Goal: Information Seeking & Learning: Find contact information

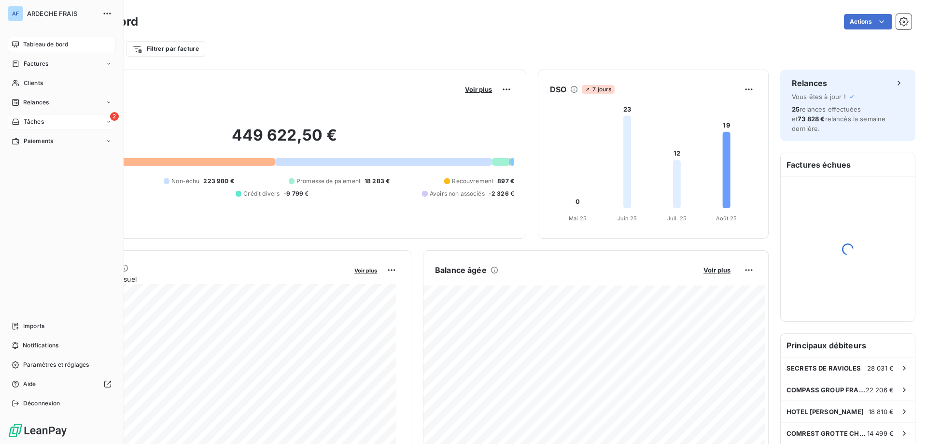
click at [16, 124] on icon at bounding box center [16, 122] width 8 height 8
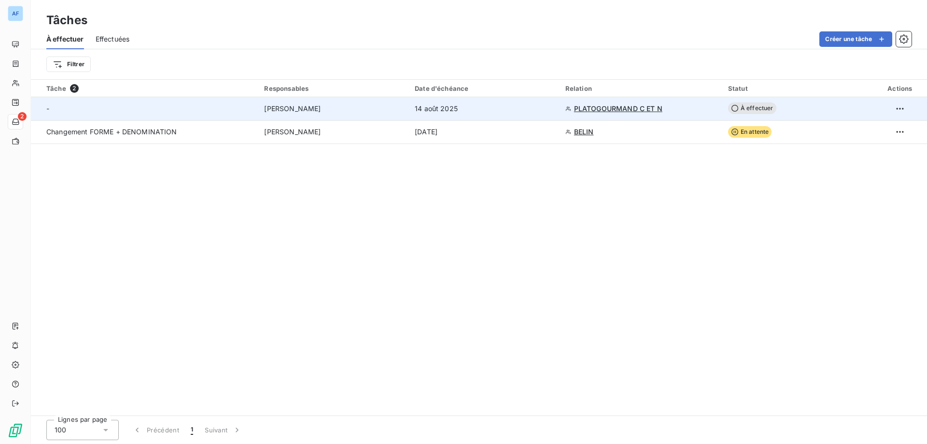
click at [430, 111] on span "14 août 2025" at bounding box center [436, 109] width 43 height 10
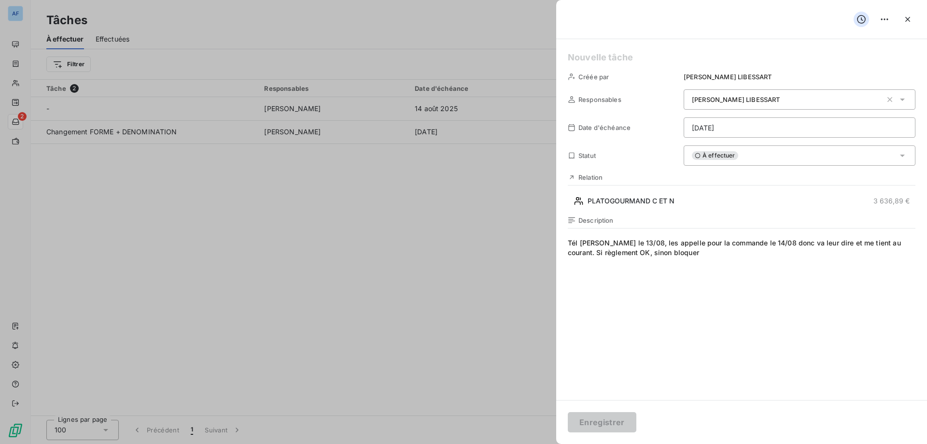
click at [611, 60] on h5 at bounding box center [742, 58] width 348 height 14
click at [607, 424] on button "Enregistrer" at bounding box center [602, 422] width 69 height 20
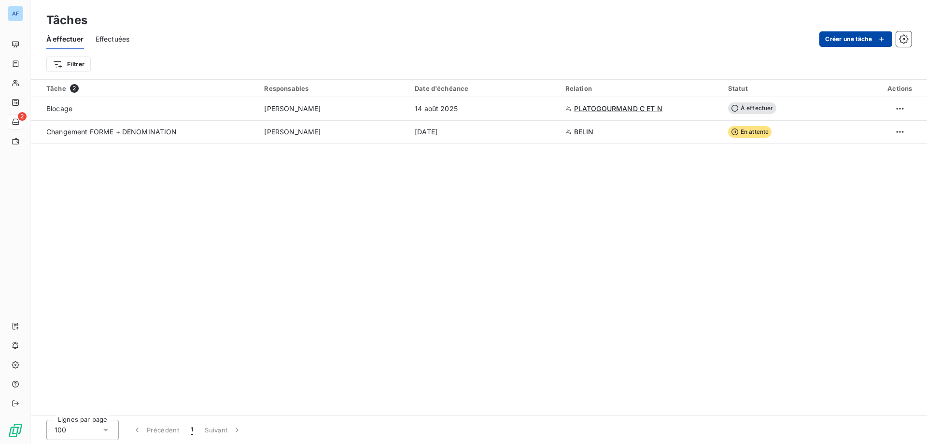
click at [838, 41] on button "Créer une tâche" at bounding box center [856, 38] width 73 height 15
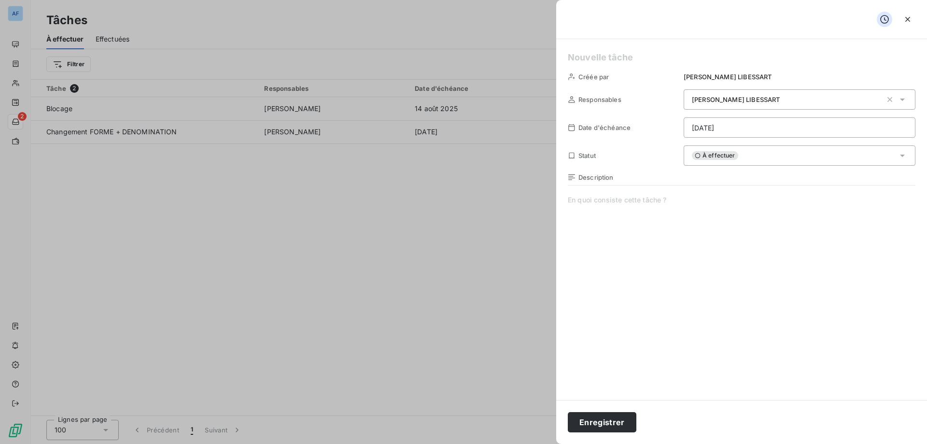
click at [589, 56] on h5 at bounding box center [742, 58] width 348 height 14
click at [165, 228] on div at bounding box center [463, 222] width 927 height 444
click at [170, 216] on div at bounding box center [463, 222] width 927 height 444
click at [914, 23] on button "button" at bounding box center [907, 19] width 15 height 15
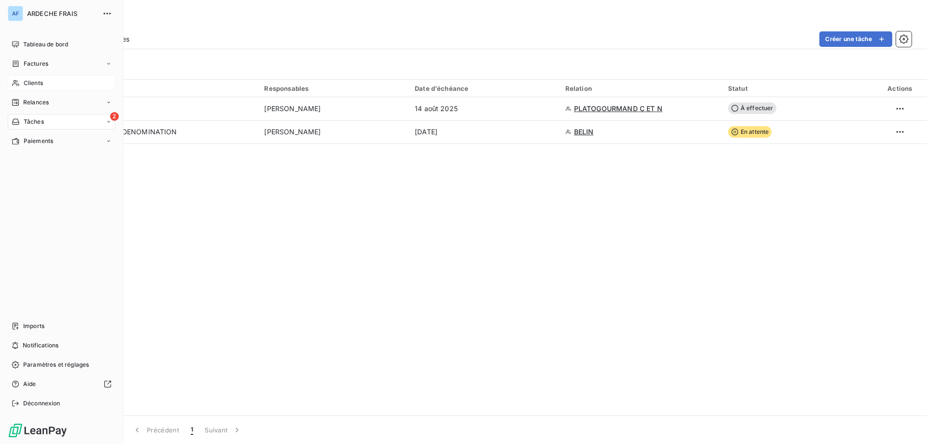
click at [38, 83] on span "Clients" at bounding box center [33, 83] width 19 height 9
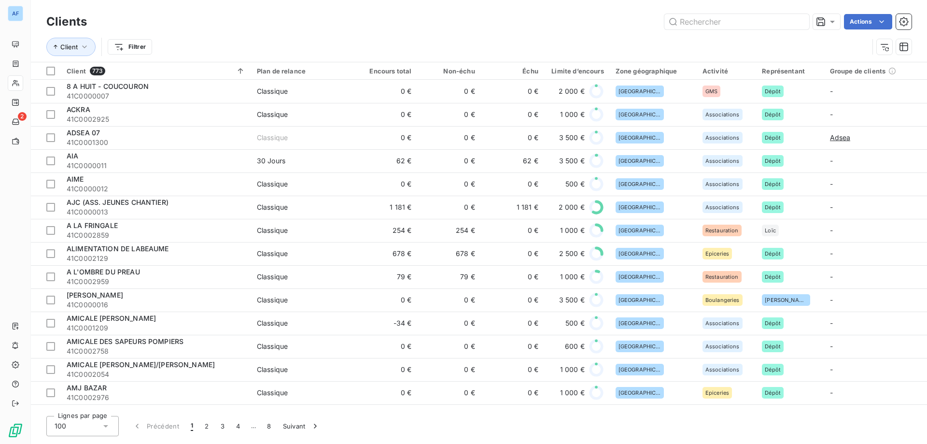
click at [85, 426] on div "100" at bounding box center [82, 426] width 72 height 20
click at [77, 393] on li "50" at bounding box center [82, 387] width 72 height 17
click at [733, 24] on input "text" at bounding box center [737, 21] width 145 height 15
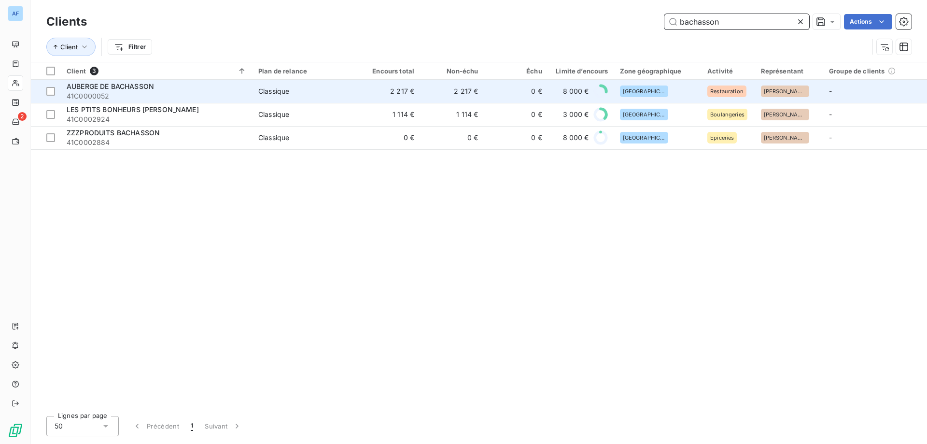
type input "bachasson"
click at [648, 93] on div "[GEOGRAPHIC_DATA]" at bounding box center [658, 91] width 76 height 12
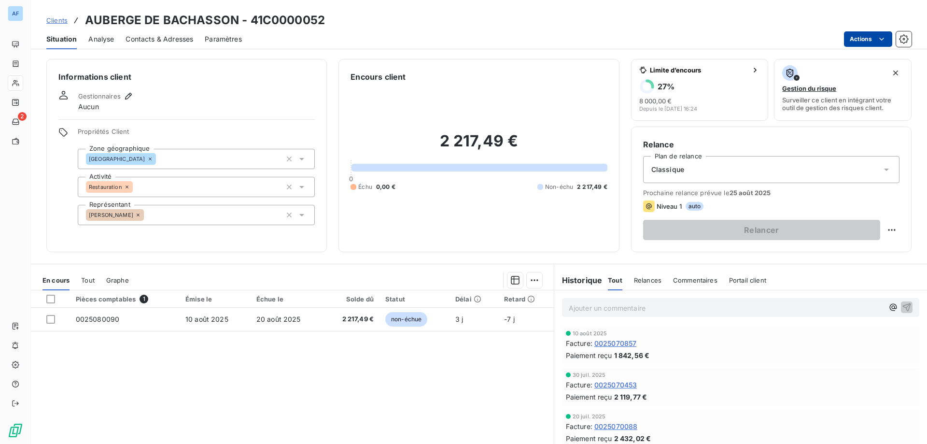
click at [863, 43] on html "AF 2 Clients AUBERGE DE BACHASSON - 41C0000052 Situation Analyse Contacts & Adr…" at bounding box center [463, 222] width 927 height 444
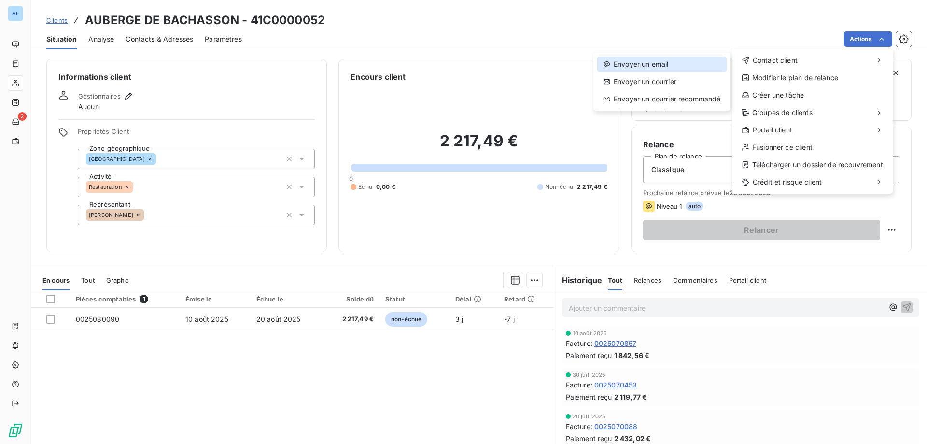
click at [710, 65] on div "Envoyer un email" at bounding box center [661, 64] width 129 height 15
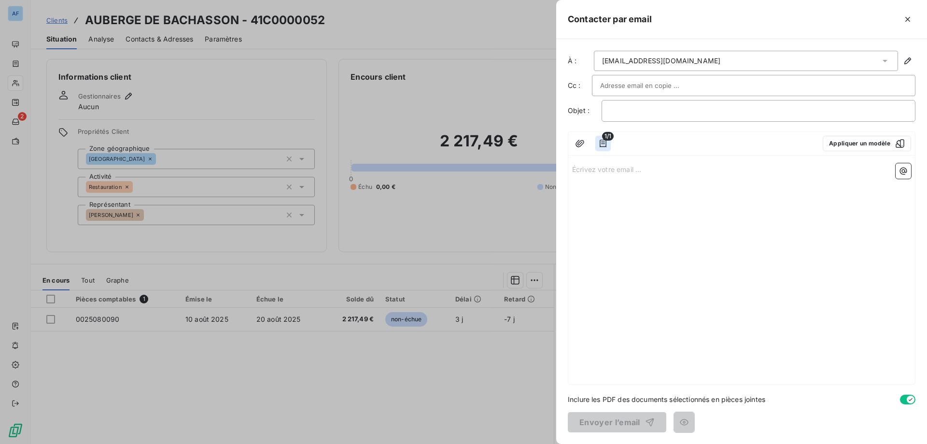
click at [603, 143] on icon "button" at bounding box center [603, 144] width 10 height 10
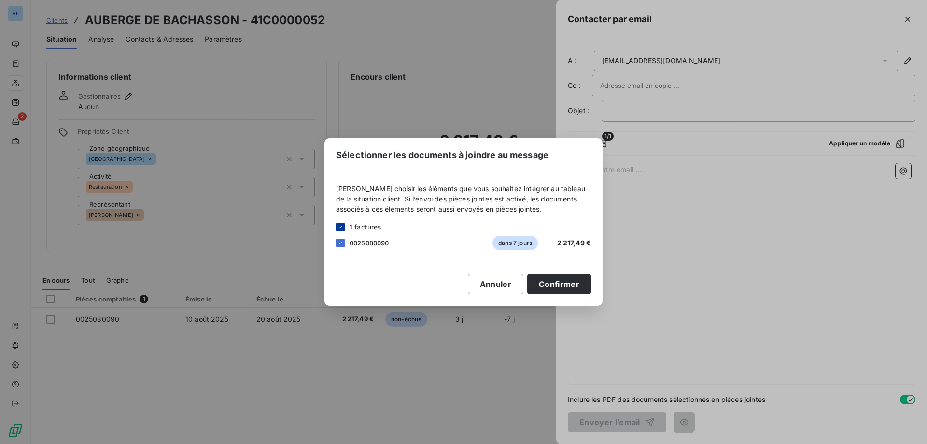
click at [342, 227] on icon at bounding box center [341, 227] width 6 height 6
click at [481, 285] on button "Annuler" at bounding box center [496, 284] width 56 height 20
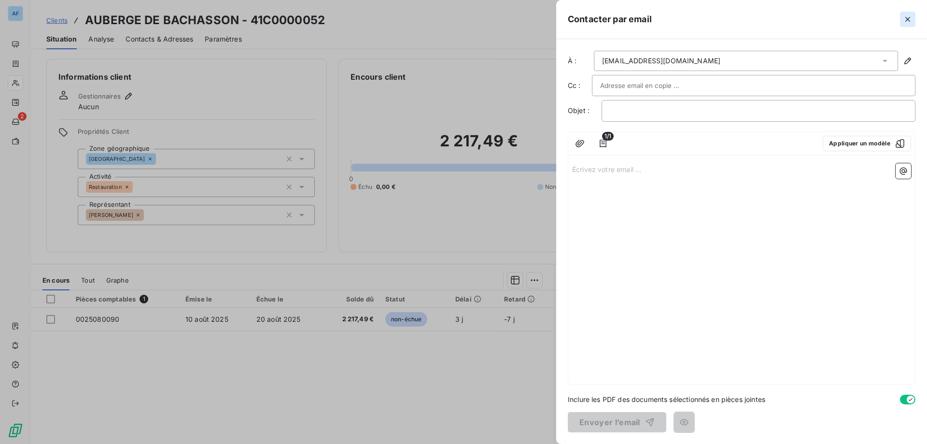
click at [910, 18] on icon "button" at bounding box center [908, 19] width 10 height 10
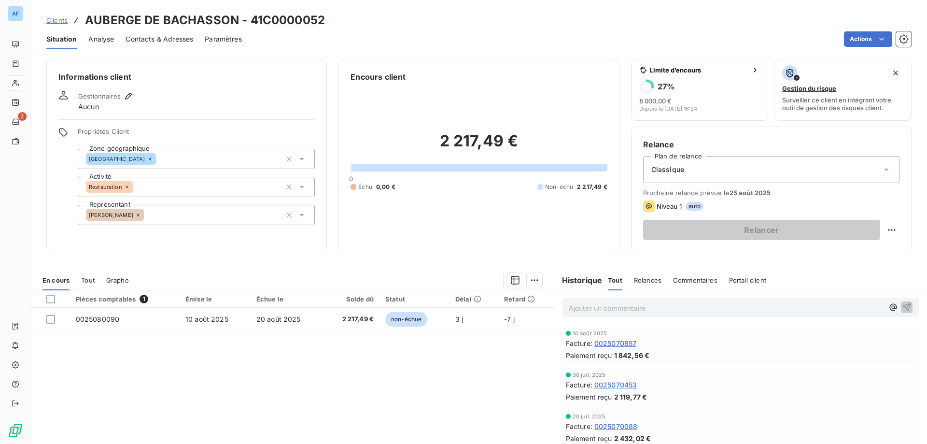
click at [146, 41] on span "Contacts & Adresses" at bounding box center [160, 39] width 68 height 10
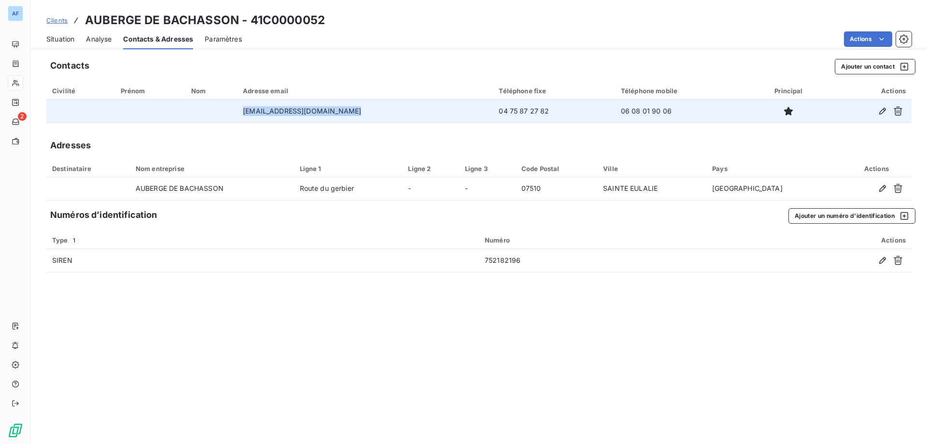
drag, startPoint x: 355, startPoint y: 112, endPoint x: 247, endPoint y: 108, distance: 108.3
click at [247, 108] on td "[EMAIL_ADDRESS][DOMAIN_NAME]" at bounding box center [365, 111] width 256 height 23
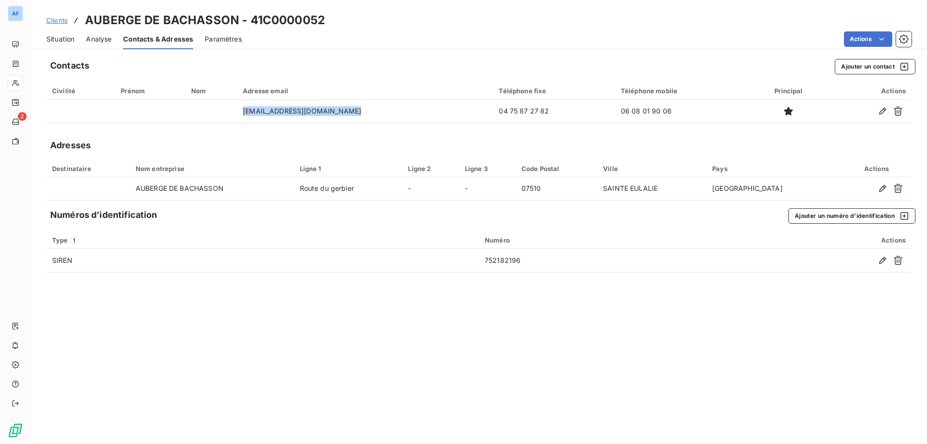
copy td "[EMAIL_ADDRESS][DOMAIN_NAME]"
click at [60, 16] on span "Clients" at bounding box center [56, 20] width 21 height 8
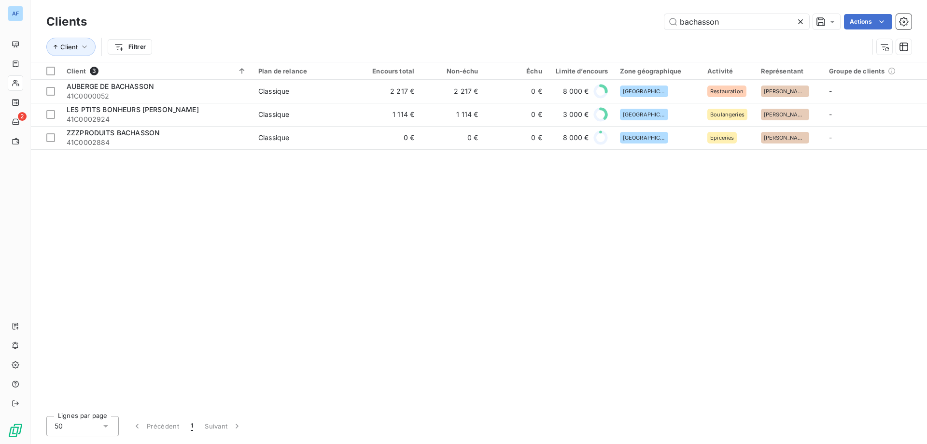
drag, startPoint x: 737, startPoint y: 24, endPoint x: 437, endPoint y: 30, distance: 299.5
click at [468, 24] on div "bachasson Actions" at bounding box center [505, 21] width 813 height 15
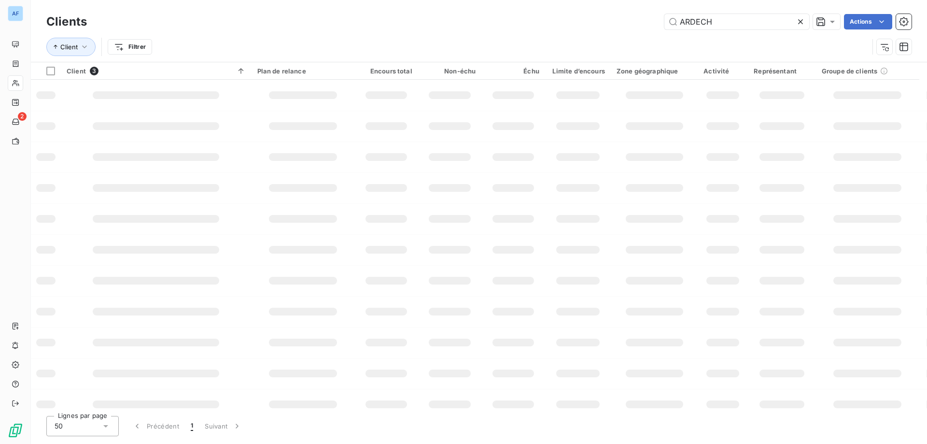
type input "ARDECHE"
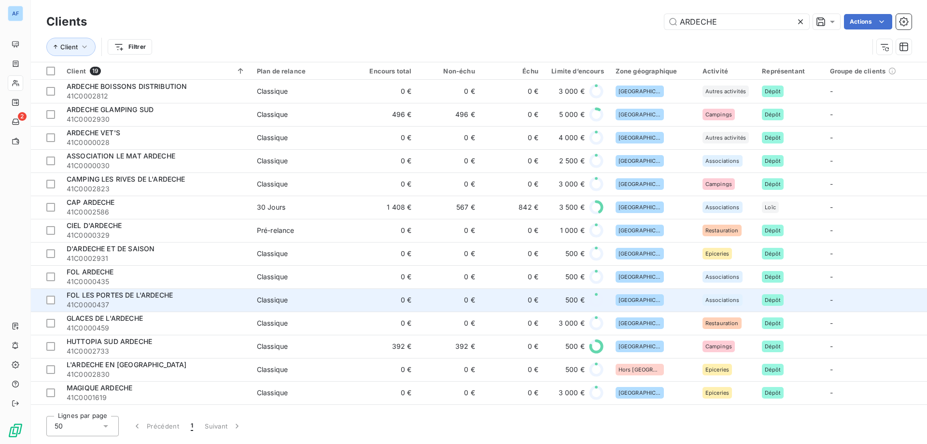
scroll to position [113, 0]
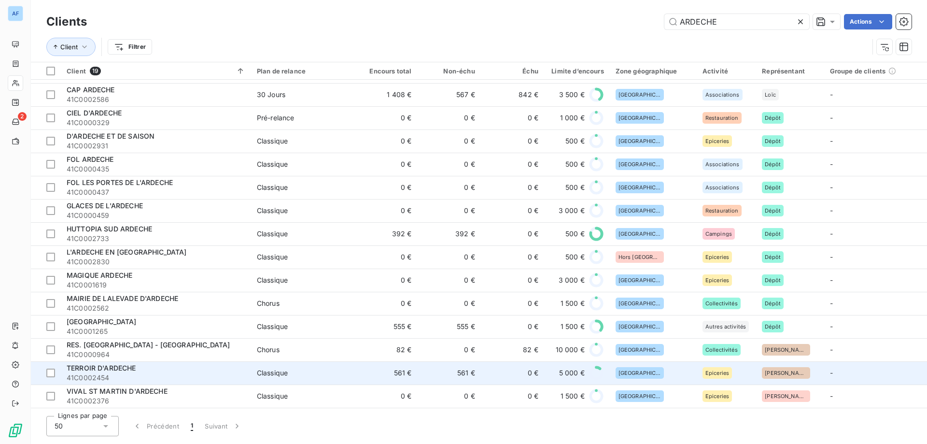
click at [130, 370] on span "TERROIR D'ARDECHE" at bounding box center [102, 368] width 70 height 8
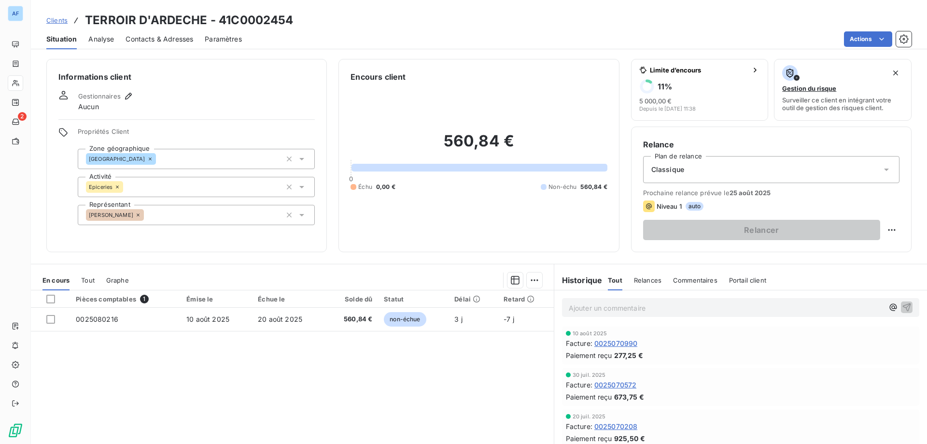
click at [98, 41] on span "Analyse" at bounding box center [101, 39] width 26 height 10
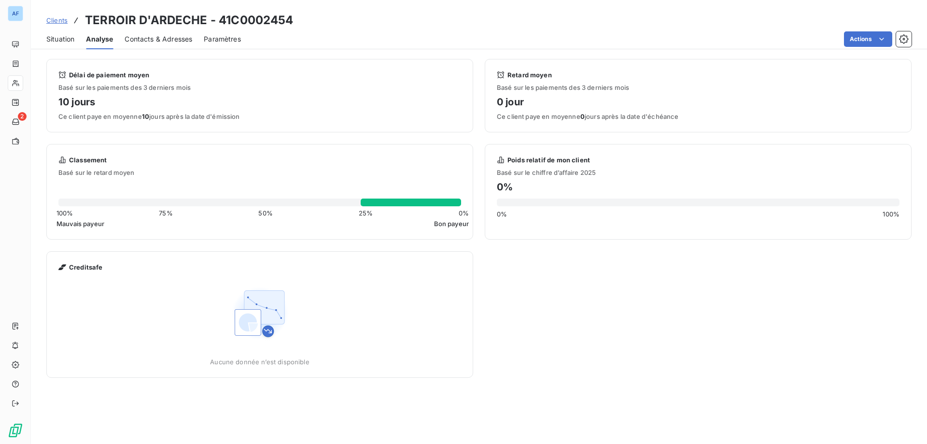
click at [153, 38] on span "Contacts & Adresses" at bounding box center [159, 39] width 68 height 10
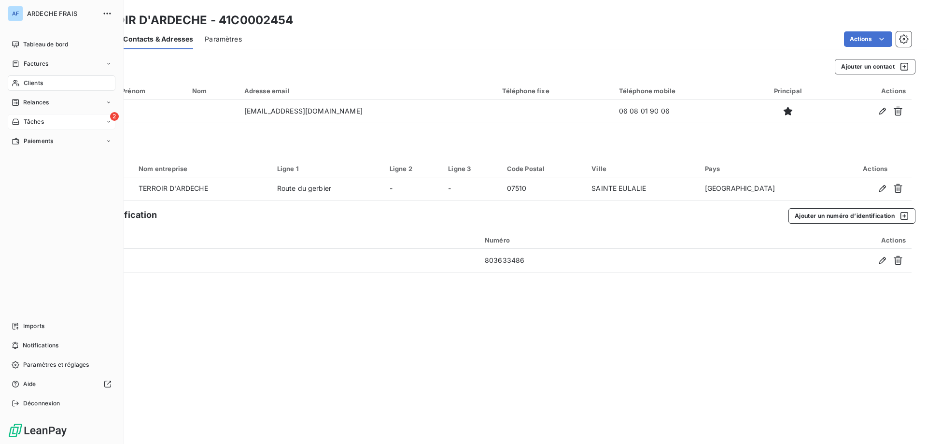
click at [24, 120] on span "Tâches" at bounding box center [34, 121] width 20 height 9
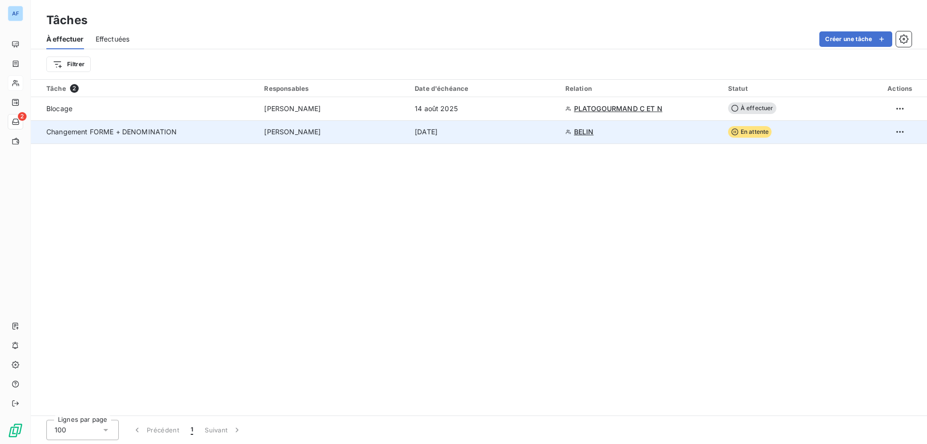
click at [353, 129] on div "[PERSON_NAME]" at bounding box center [333, 132] width 139 height 10
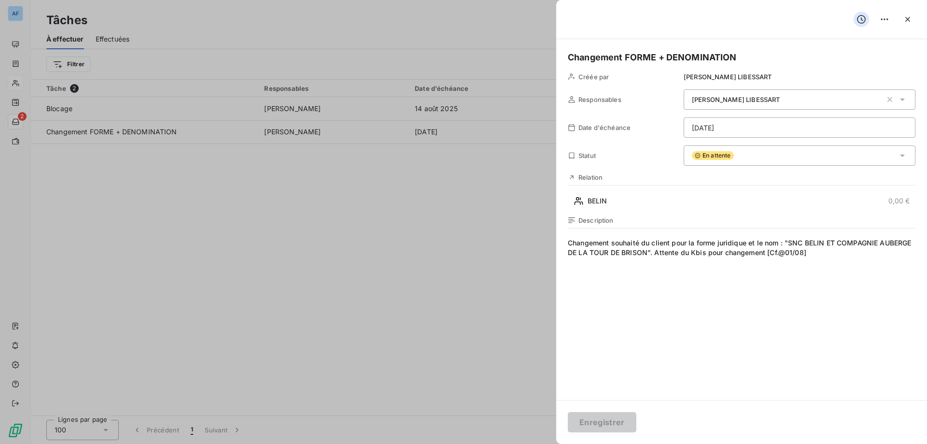
click at [352, 266] on div at bounding box center [463, 222] width 927 height 444
click at [910, 18] on icon "button" at bounding box center [908, 19] width 10 height 10
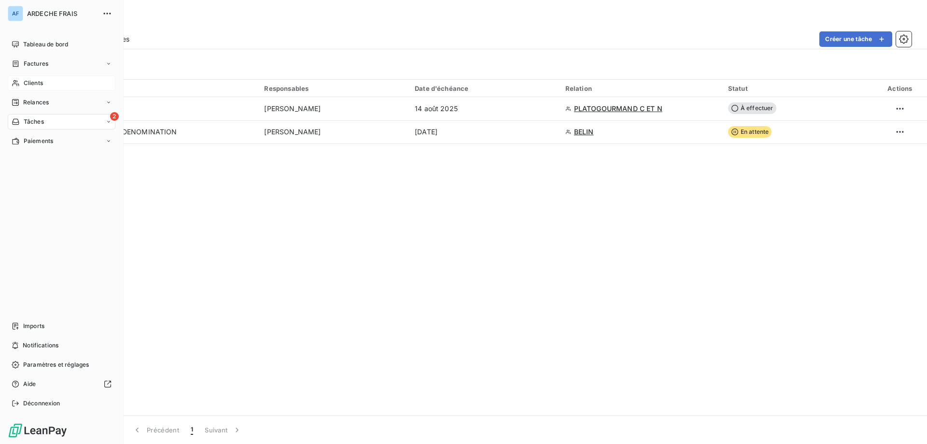
click at [28, 82] on span "Clients" at bounding box center [33, 83] width 19 height 9
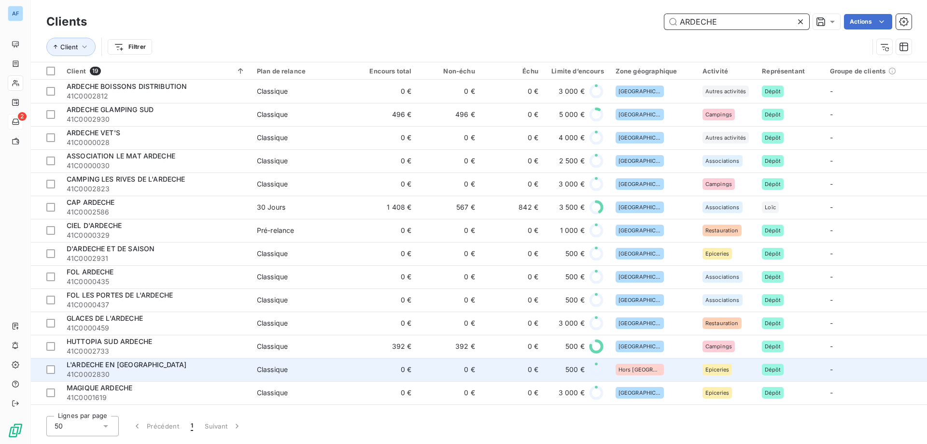
scroll to position [113, 0]
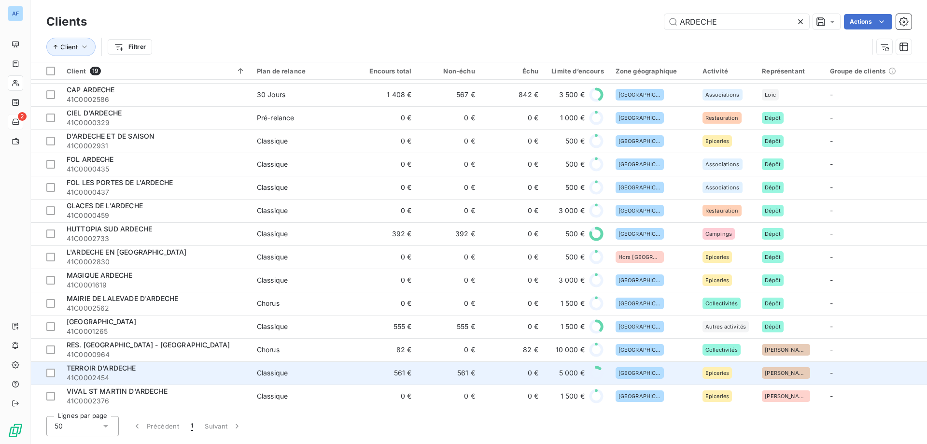
click at [156, 376] on span "41C0002454" at bounding box center [156, 378] width 179 height 10
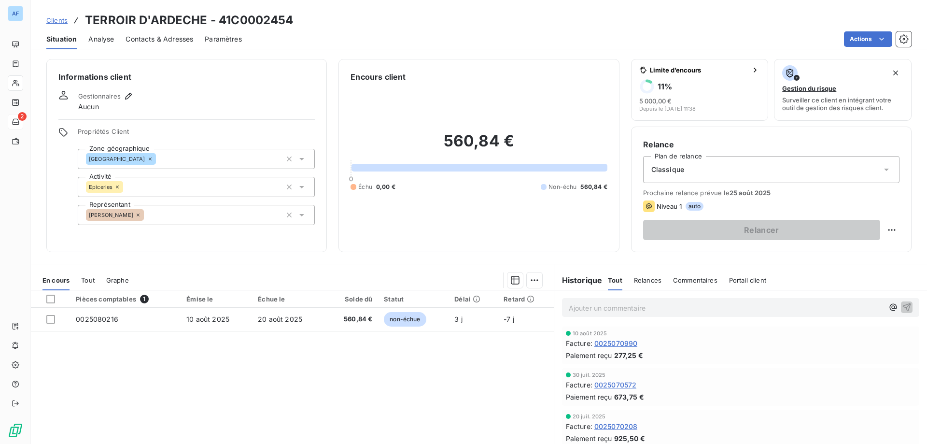
click at [690, 308] on p "Ajouter un commentaire ﻿" at bounding box center [726, 308] width 315 height 12
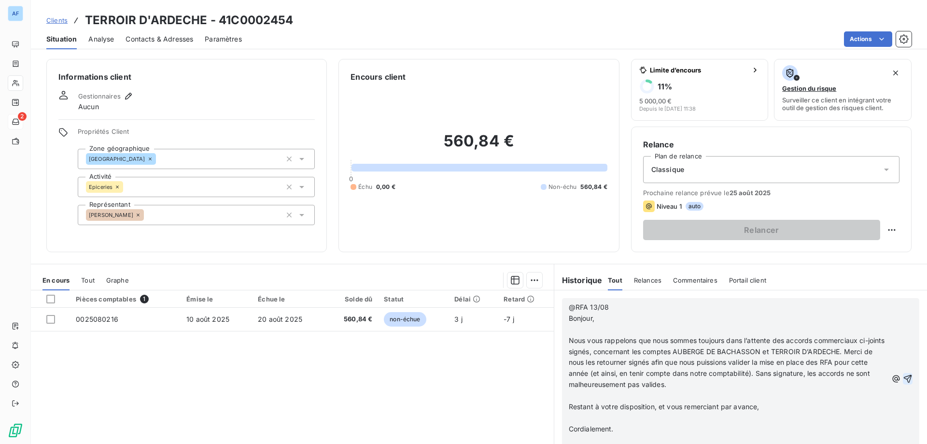
click at [903, 377] on icon "button" at bounding box center [908, 379] width 10 height 10
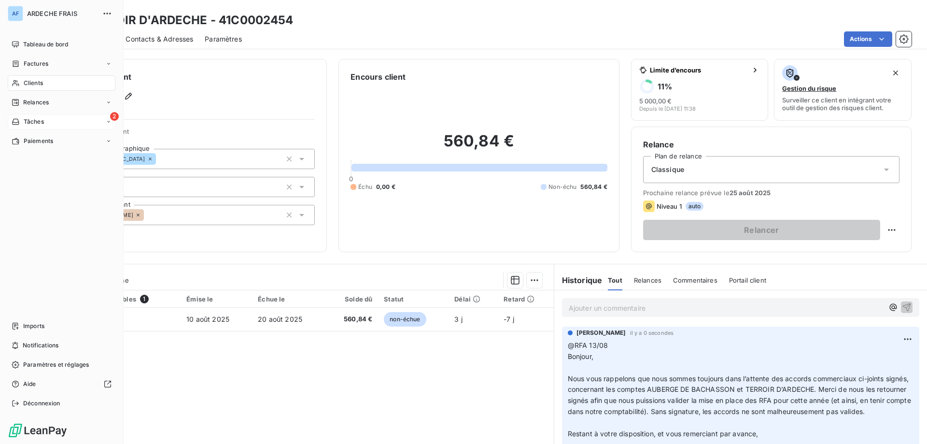
click at [30, 85] on span "Clients" at bounding box center [33, 83] width 19 height 9
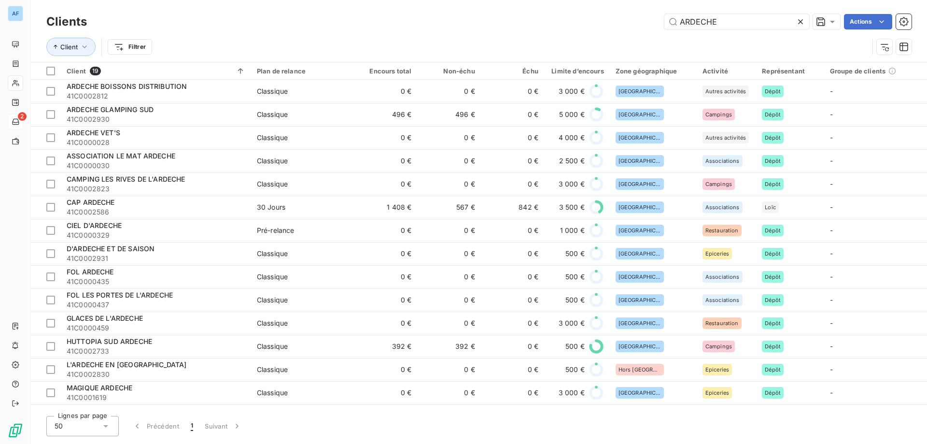
drag, startPoint x: 736, startPoint y: 23, endPoint x: 336, endPoint y: 29, distance: 400.5
click at [341, 28] on div "ARDECHE Actions" at bounding box center [505, 21] width 813 height 15
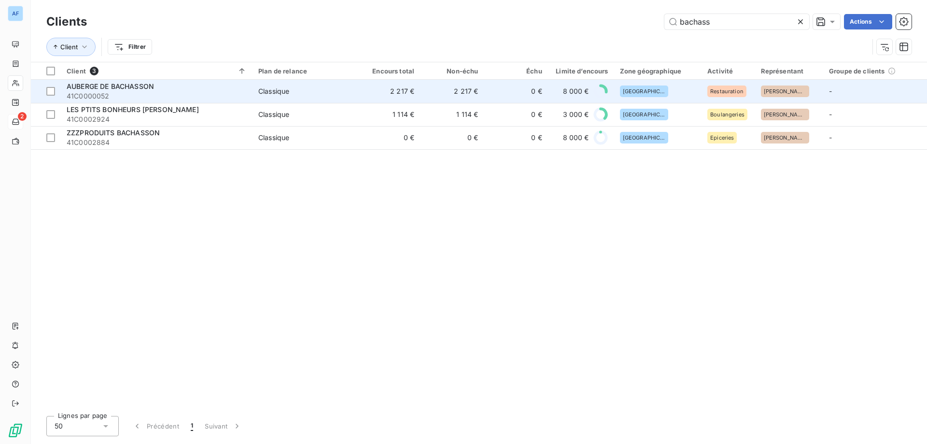
type input "bachass"
click at [297, 95] on span "Classique" at bounding box center [304, 91] width 92 height 10
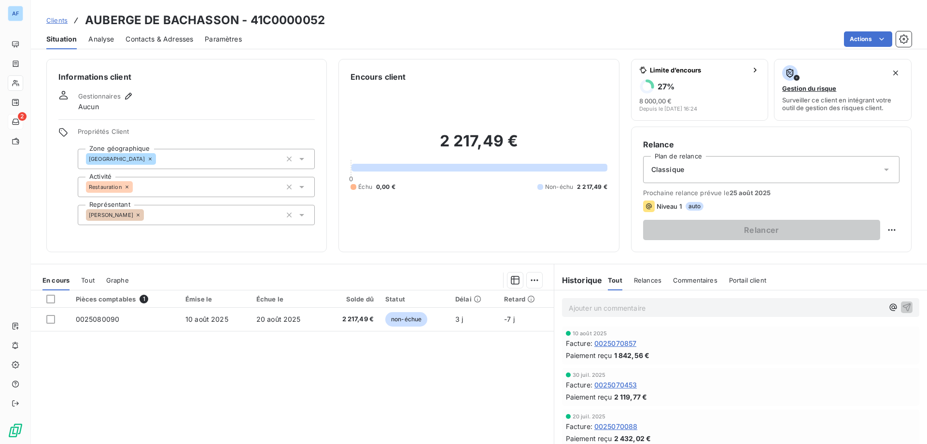
click at [670, 303] on p "Ajouter un commentaire ﻿" at bounding box center [726, 308] width 315 height 12
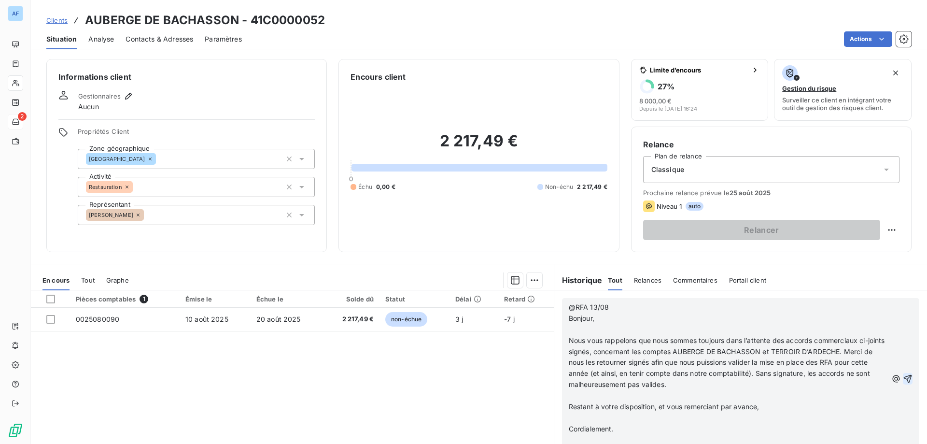
click at [903, 380] on icon "button" at bounding box center [908, 379] width 10 height 10
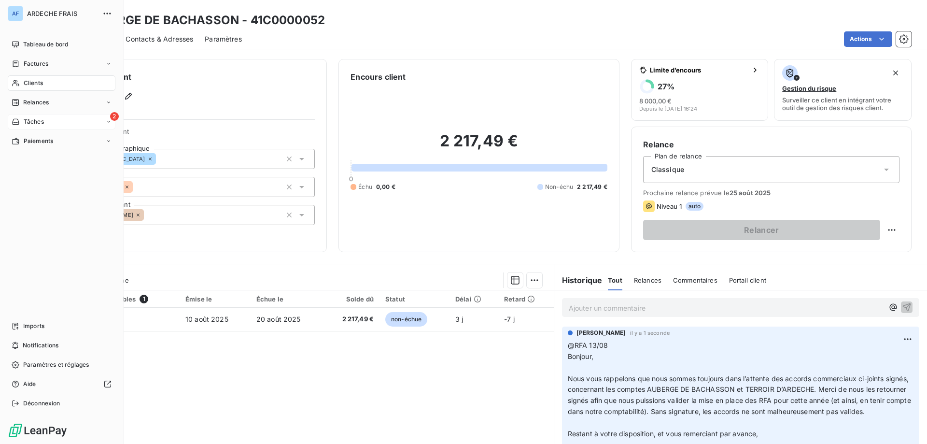
click at [24, 82] on span "Clients" at bounding box center [33, 83] width 19 height 9
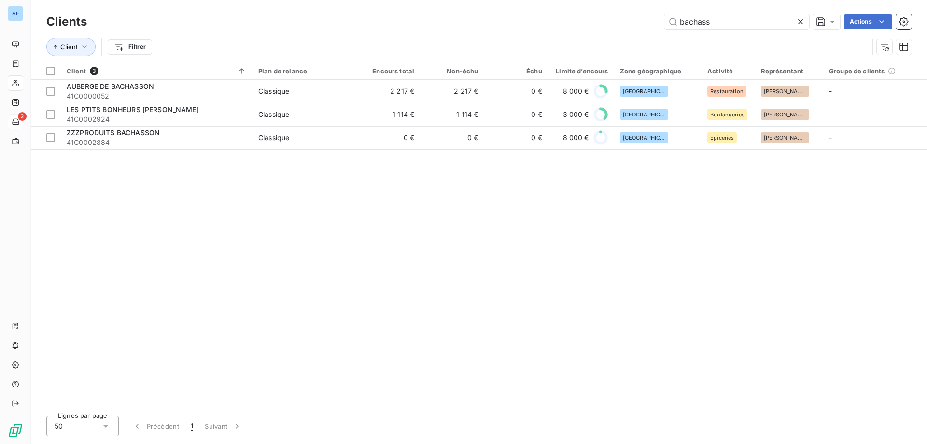
drag, startPoint x: 730, startPoint y: 24, endPoint x: 286, endPoint y: 38, distance: 443.6
click at [332, 38] on div "Clients bachass Actions Client Filtrer" at bounding box center [479, 37] width 866 height 50
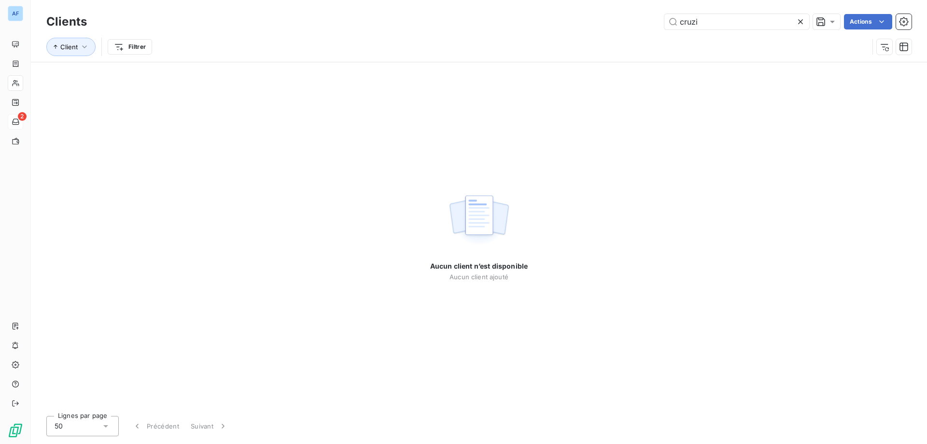
drag, startPoint x: 674, startPoint y: 17, endPoint x: 367, endPoint y: 19, distance: 307.2
click at [367, 19] on div "cruzi Actions" at bounding box center [505, 21] width 813 height 15
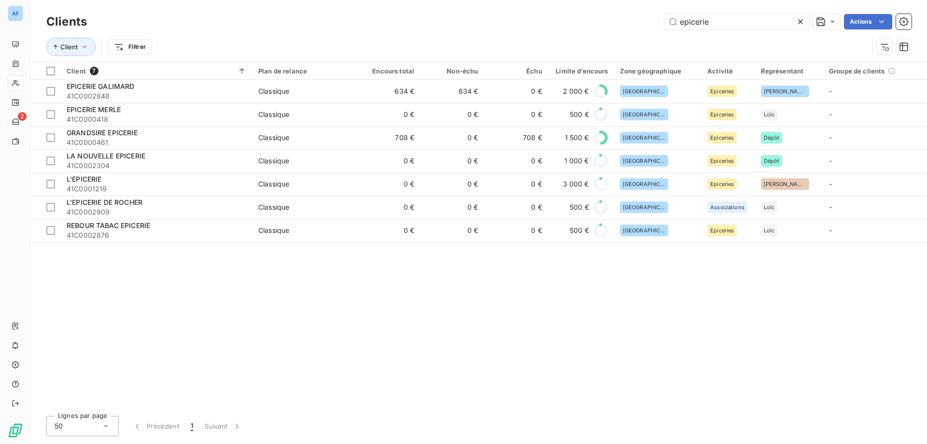
drag, startPoint x: 714, startPoint y: 17, endPoint x: 418, endPoint y: -12, distance: 297.1
click at [418, 0] on html "AF 2 Clients epicerie Actions Client Filtrer Client 7 Plan de relance Encours t…" at bounding box center [463, 222] width 927 height 444
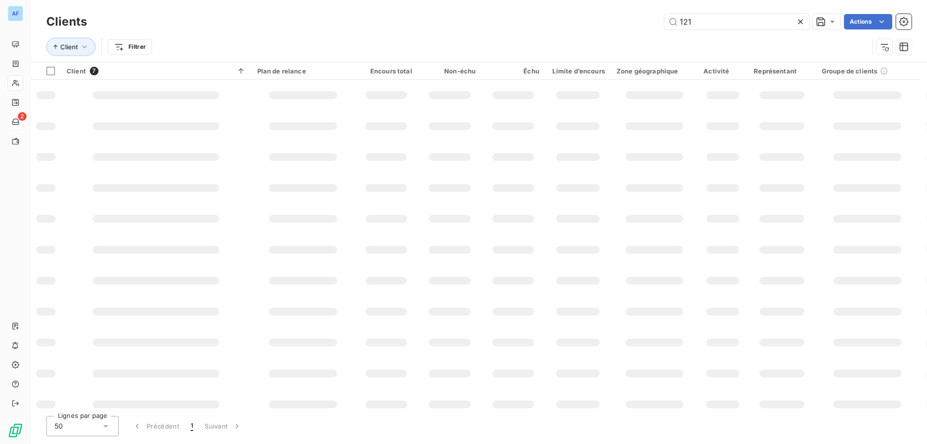
type input "1219"
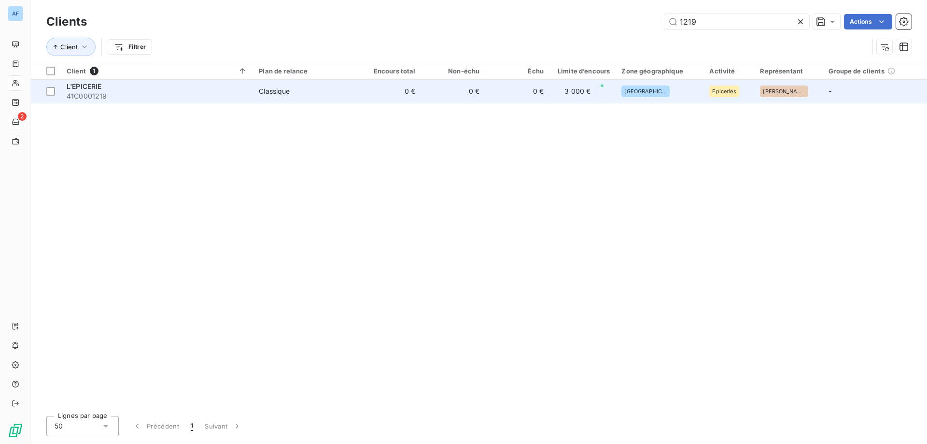
click at [365, 94] on td "0 €" at bounding box center [389, 91] width 64 height 23
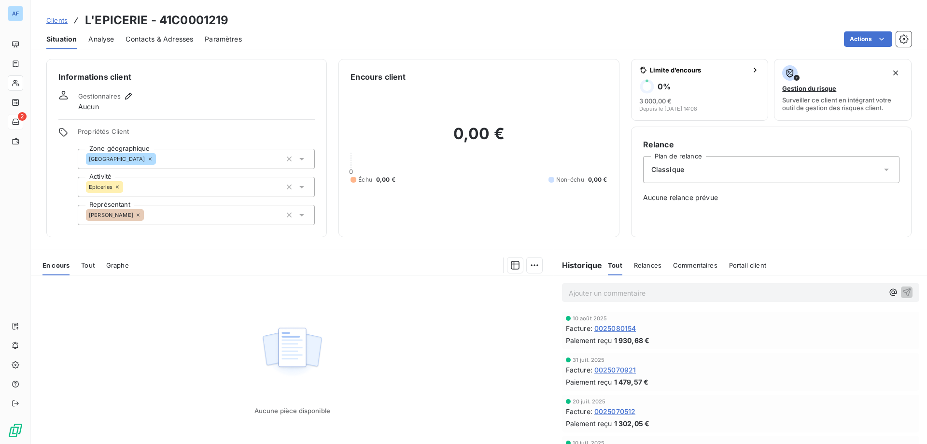
click at [87, 262] on span "Tout" at bounding box center [88, 265] width 14 height 8
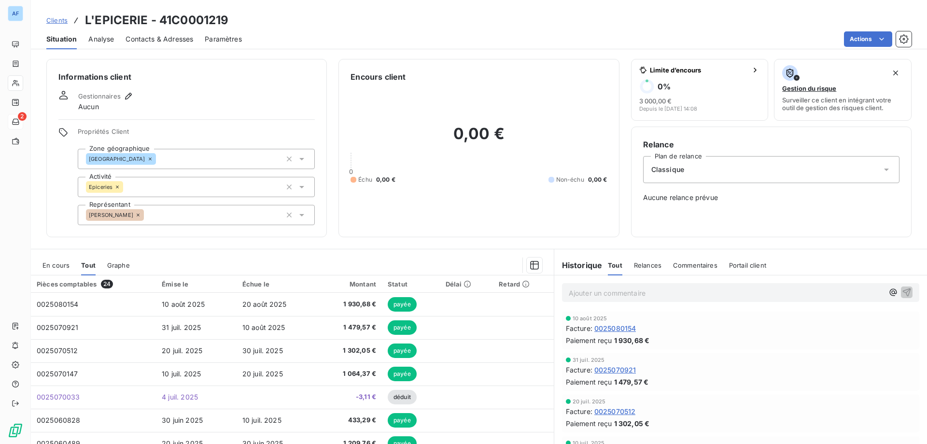
click at [124, 269] on span "Graphe" at bounding box center [118, 265] width 23 height 8
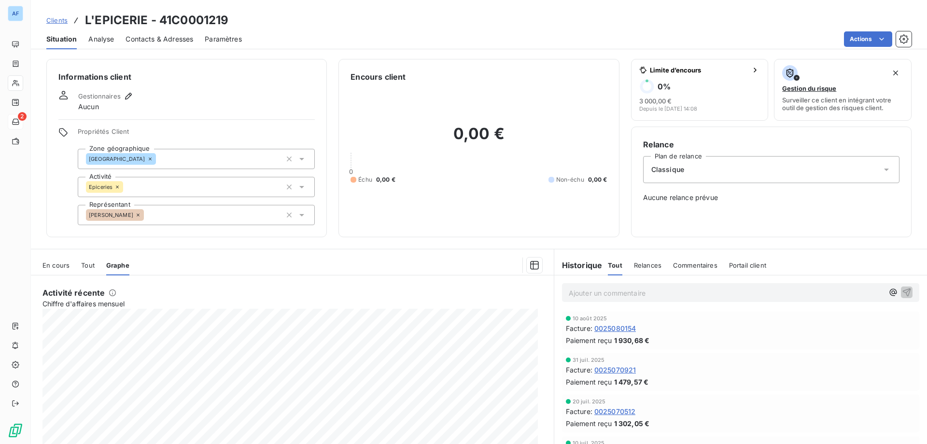
click at [67, 262] on span "En cours" at bounding box center [56, 265] width 27 height 8
click at [104, 43] on div "Analyse" at bounding box center [101, 39] width 26 height 20
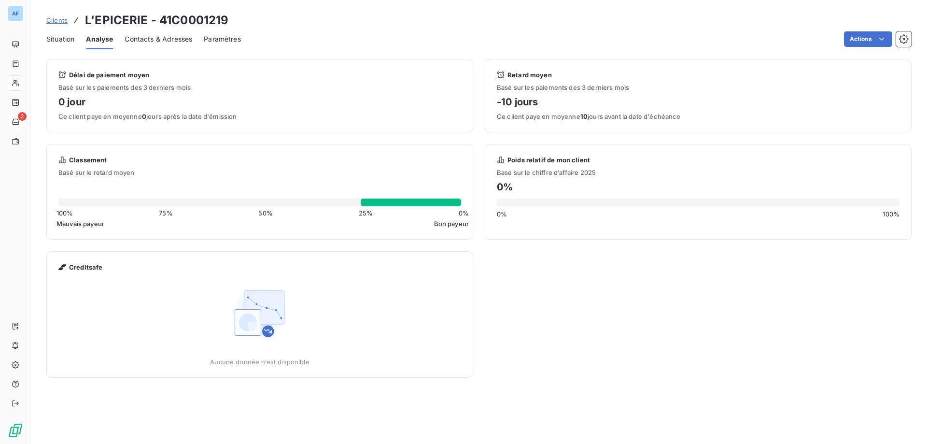
click at [146, 38] on span "Contacts & Adresses" at bounding box center [159, 39] width 68 height 10
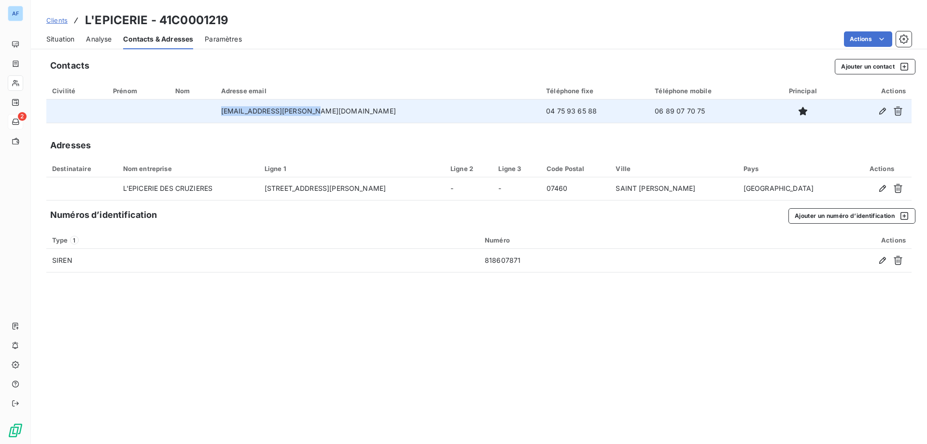
drag, startPoint x: 342, startPoint y: 111, endPoint x: 261, endPoint y: 109, distance: 81.7
click at [261, 109] on td "[EMAIL_ADDRESS][PERSON_NAME][DOMAIN_NAME]" at bounding box center [377, 111] width 325 height 23
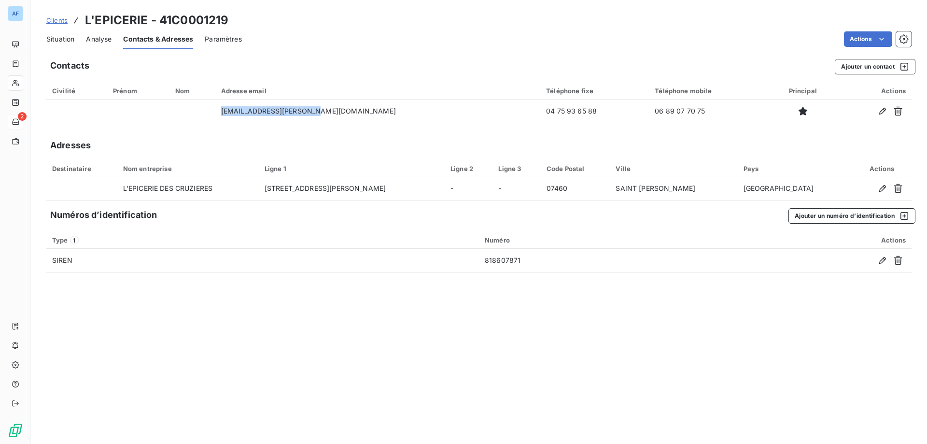
copy td "[EMAIL_ADDRESS][PERSON_NAME][DOMAIN_NAME]"
click at [61, 43] on span "Situation" at bounding box center [60, 39] width 28 height 10
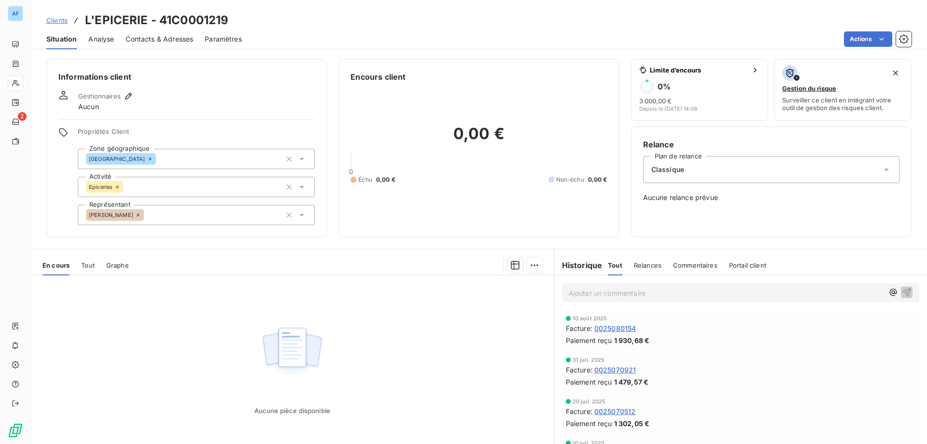
click at [629, 293] on p "Ajouter un commentaire ﻿" at bounding box center [726, 293] width 315 height 12
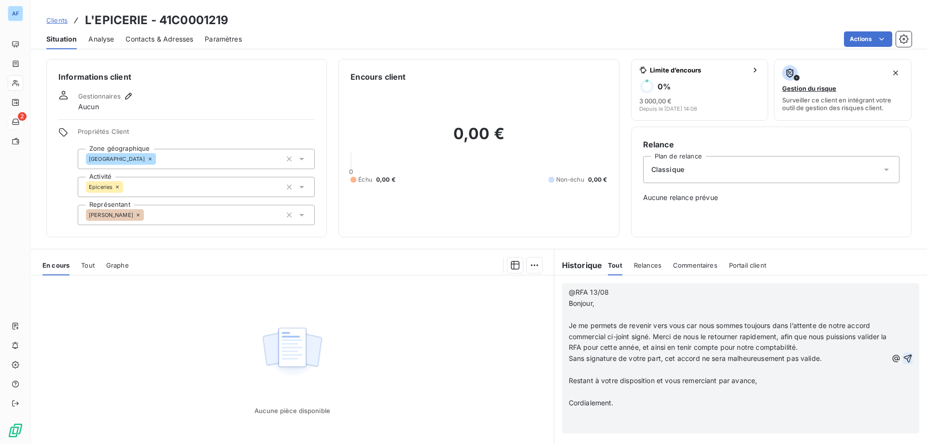
click at [904, 362] on icon "button" at bounding box center [908, 358] width 8 height 8
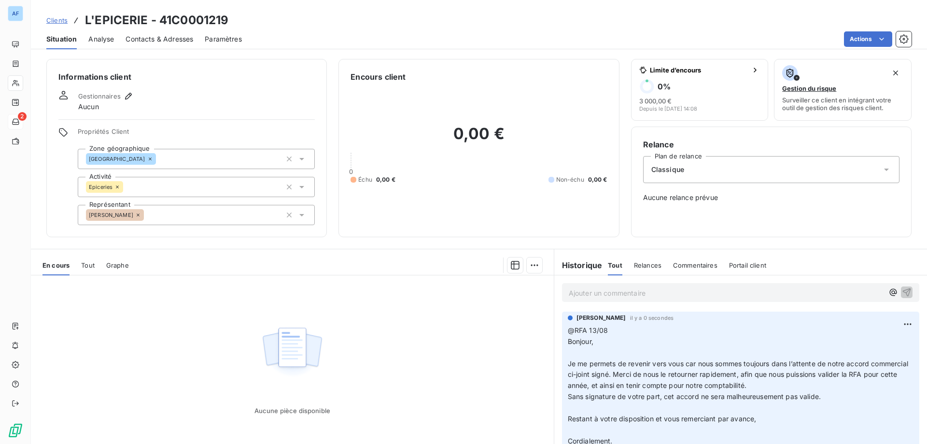
click at [59, 18] on span "Clients" at bounding box center [56, 20] width 21 height 8
